Goal: Check status: Check status

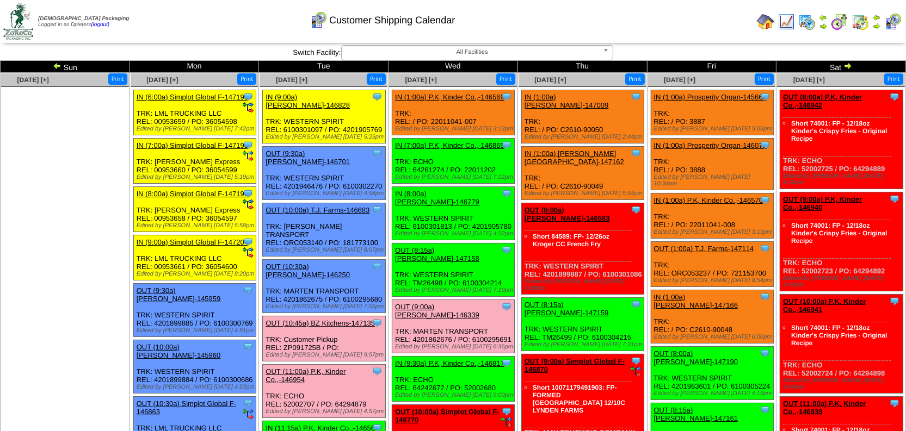
click at [55, 61] on img at bounding box center [57, 65] width 9 height 9
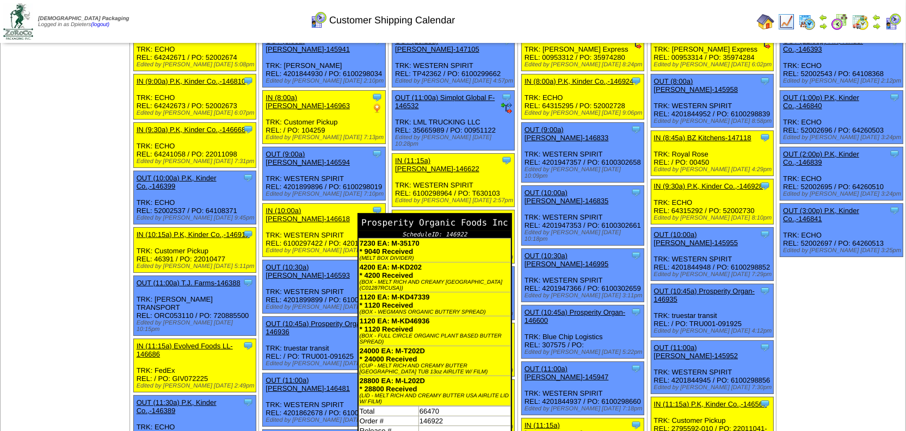
scroll to position [148, 0]
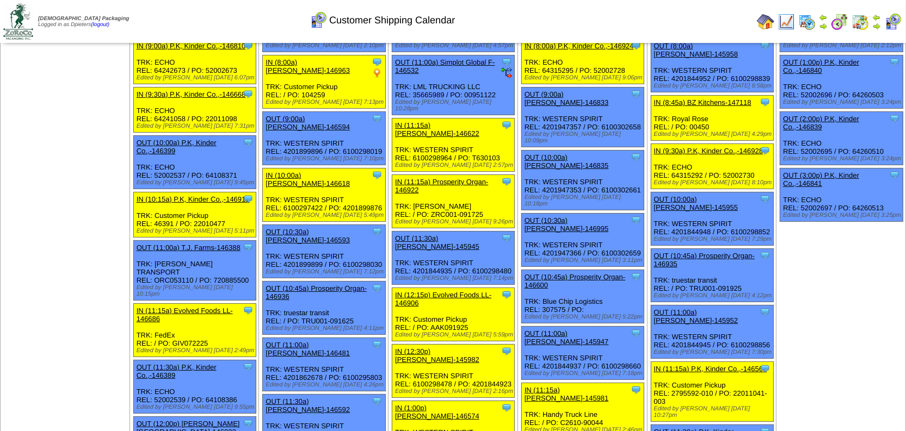
click at [468, 291] on link "IN (12:15p) Evolved Foods LL-146906" at bounding box center [443, 299] width 96 height 16
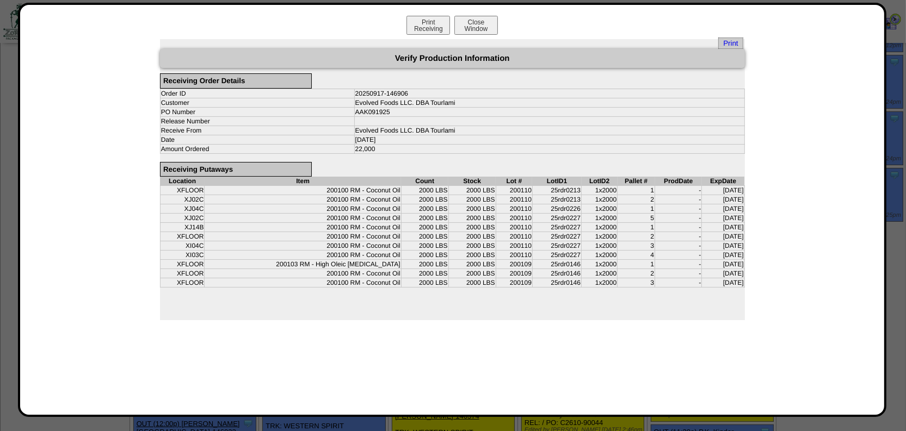
drag, startPoint x: 304, startPoint y: 256, endPoint x: 659, endPoint y: 283, distance: 356.2
click at [659, 283] on form "Verify Production Information Receiving Order Details Order ID 20250917-146906 …" at bounding box center [452, 176] width 585 height 255
drag, startPoint x: 532, startPoint y: 187, endPoint x: 642, endPoint y: 194, distance: 110.7
click at [642, 195] on tbody "XFLOOR 200100 RM - Coconut Oil 2000 LBS 2000 LBS 200110 25rdr0213 1x2000 1 - 02…" at bounding box center [452, 237] width 584 height 102
click at [581, 214] on td "1x2000" at bounding box center [599, 218] width 36 height 9
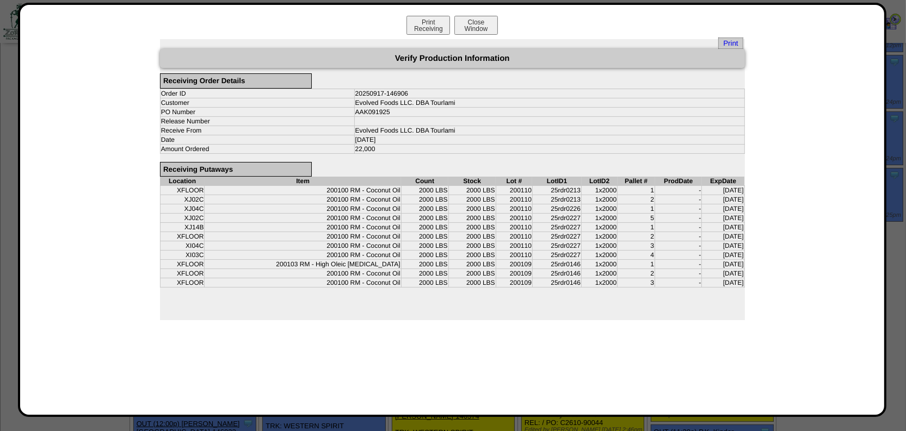
drag, startPoint x: 296, startPoint y: 260, endPoint x: 371, endPoint y: 278, distance: 77.2
click at [371, 278] on form "Verify Production Information Receiving Order Details Order ID 20250917-146906 …" at bounding box center [452, 176] width 585 height 255
click at [356, 287] on form "Verify Production Information Receiving Order Details Order ID 20250917-146906 …" at bounding box center [452, 176] width 585 height 255
drag, startPoint x: 340, startPoint y: 264, endPoint x: 383, endPoint y: 276, distance: 44.7
click at [383, 276] on form "Verify Production Information Receiving Order Details Order ID 20250917-146906 …" at bounding box center [452, 176] width 585 height 255
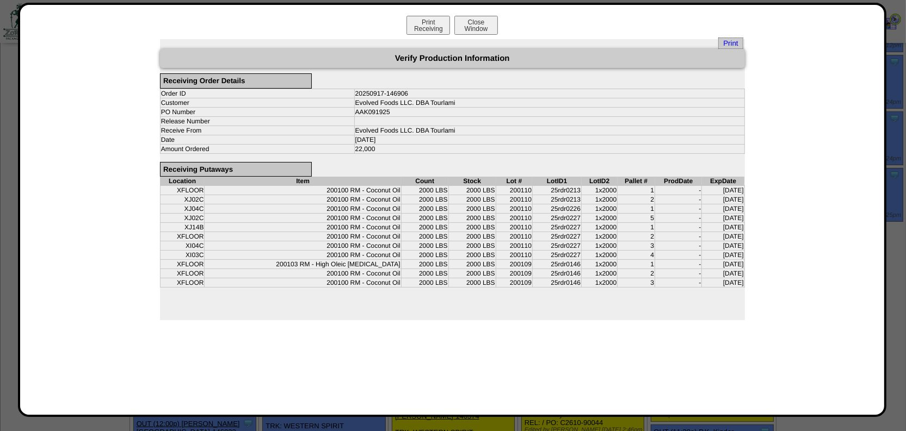
click at [347, 278] on form "Verify Production Information Receiving Order Details Order ID 20250917-146906 …" at bounding box center [452, 176] width 585 height 255
drag, startPoint x: 532, startPoint y: 182, endPoint x: 565, endPoint y: 194, distance: 34.1
click at [565, 194] on tbody "XFLOOR 200100 RM - Coconut Oil 2000 LBS 2000 LBS 200110 25rdr0213 1x2000 1 - 02…" at bounding box center [452, 237] width 584 height 102
click at [638, 195] on td "2" at bounding box center [636, 199] width 38 height 9
click at [637, 204] on td "1" at bounding box center [636, 208] width 38 height 9
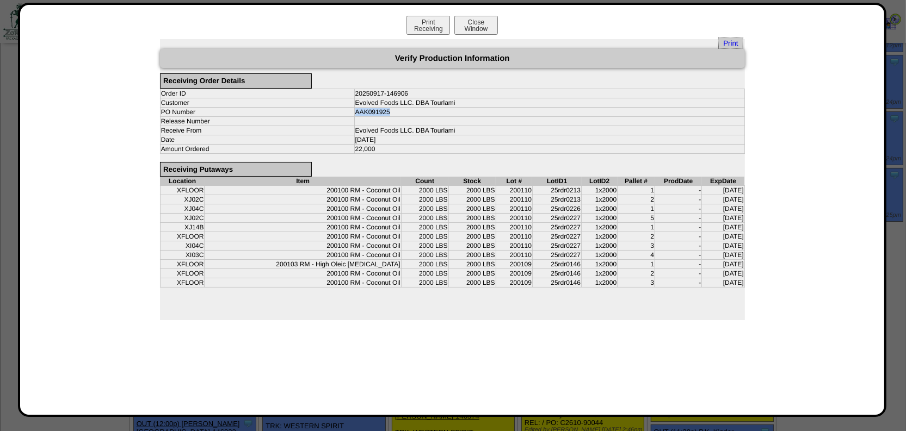
drag, startPoint x: 390, startPoint y: 107, endPoint x: 355, endPoint y: 110, distance: 36.0
click at [355, 110] on td "AAK091925" at bounding box center [549, 111] width 390 height 9
copy td "AAK091925"
click at [392, 152] on form "Verify Production Information Receiving Order Details Order ID 20250917-146906 …" at bounding box center [452, 176] width 585 height 255
click at [491, 18] on button "Close Window" at bounding box center [476, 25] width 44 height 19
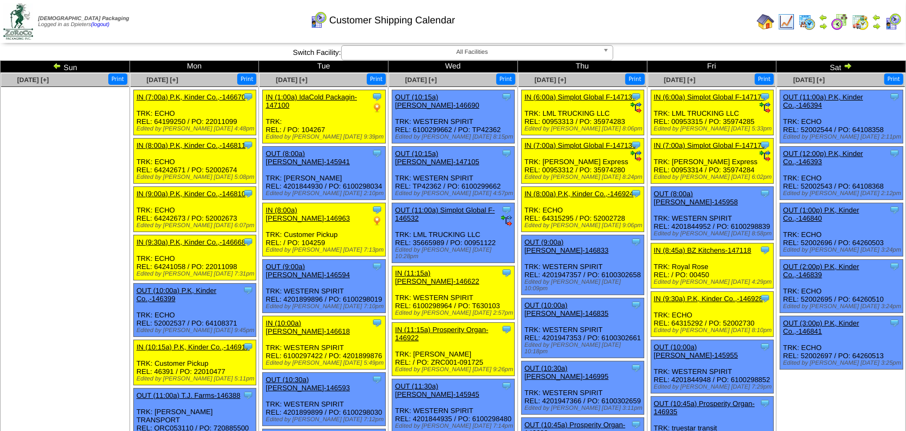
click at [79, 233] on ul at bounding box center [65, 168] width 128 height 163
